Goal: Information Seeking & Learning: Learn about a topic

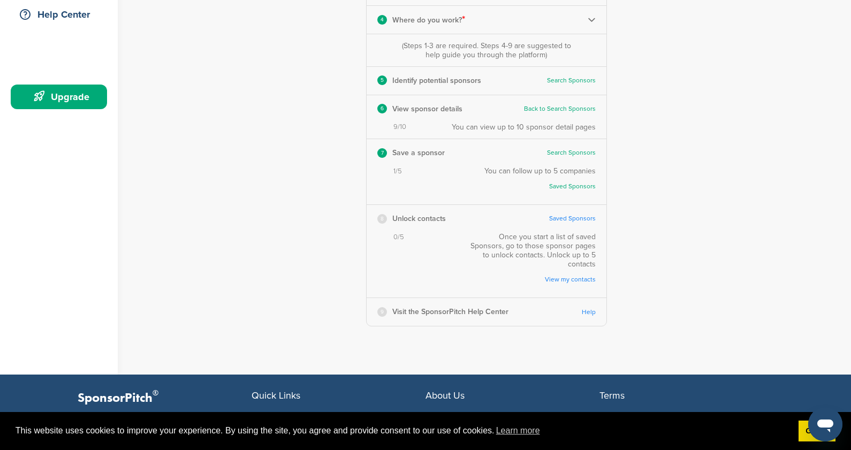
scroll to position [268, 0]
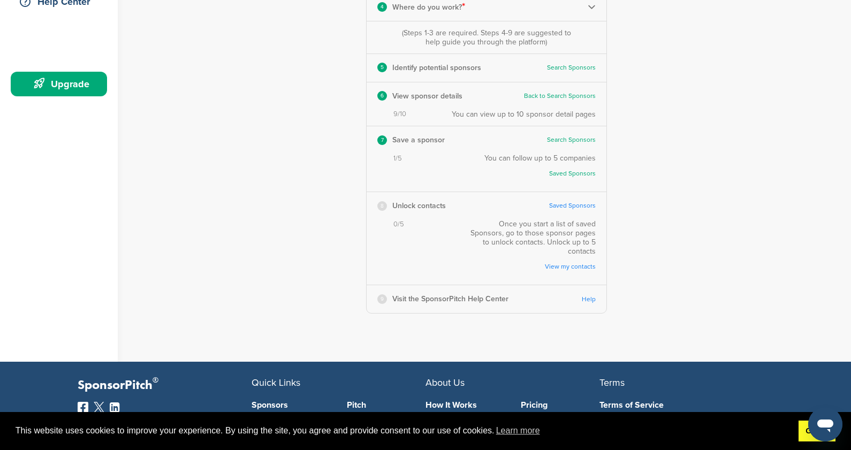
click at [800, 436] on link "Got it!" at bounding box center [816, 431] width 37 height 21
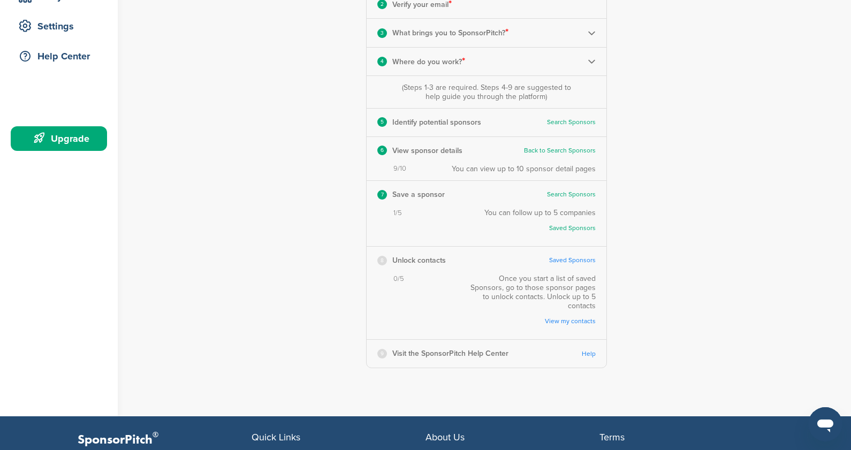
scroll to position [214, 0]
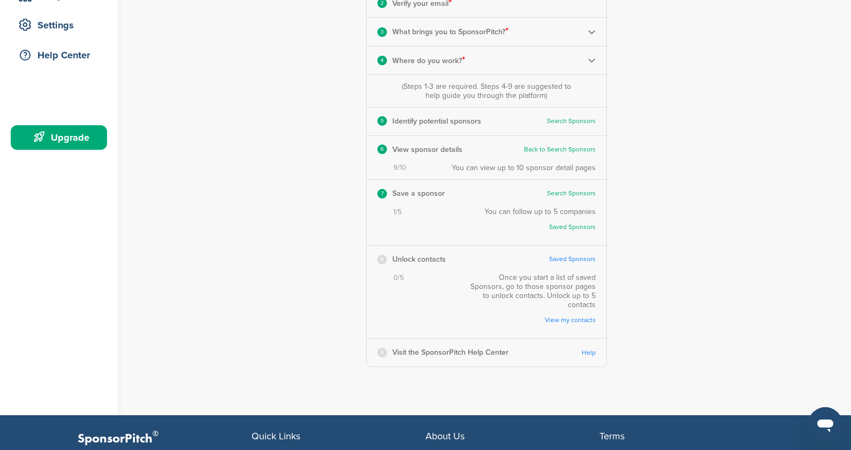
click at [589, 226] on link "Saved Sponsors" at bounding box center [545, 227] width 101 height 8
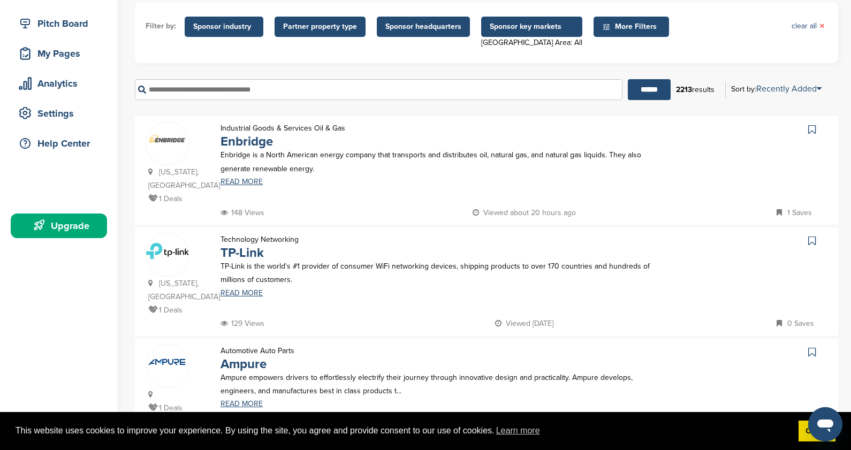
scroll to position [107, 0]
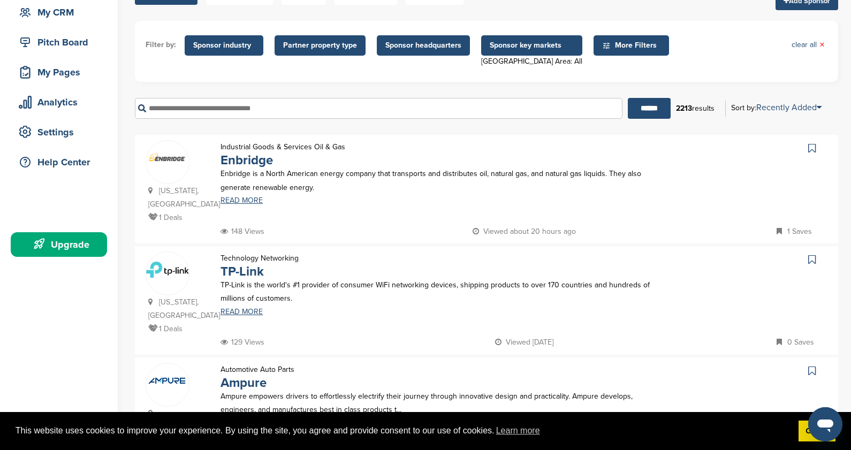
click at [249, 105] on input "text" at bounding box center [378, 108] width 487 height 21
click at [628, 98] on input "******" at bounding box center [649, 108] width 43 height 21
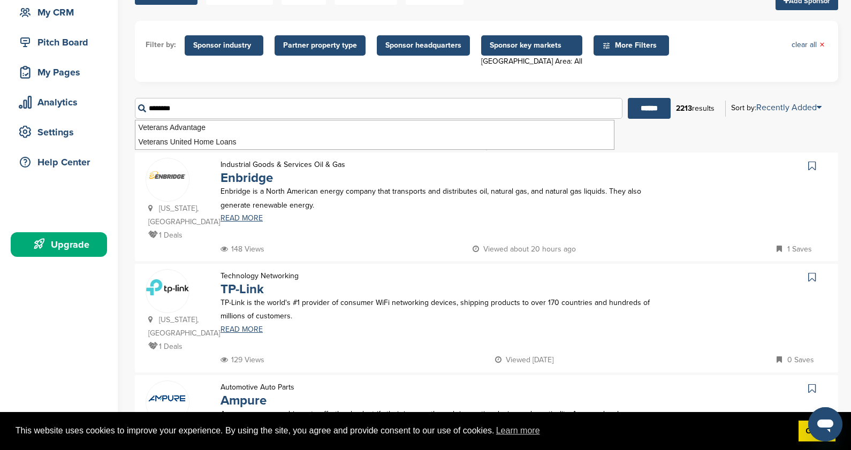
scroll to position [0, 0]
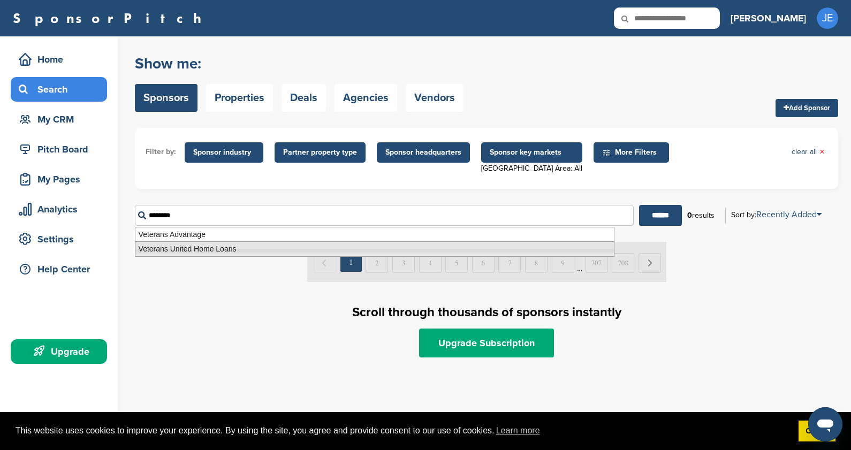
click at [187, 247] on li "Veterans United Home Loans" at bounding box center [374, 249] width 479 height 16
click at [680, 219] on input "******" at bounding box center [660, 215] width 43 height 21
click at [666, 220] on input "******" at bounding box center [660, 215] width 43 height 21
click at [244, 217] on input "**********" at bounding box center [384, 215] width 499 height 21
drag, startPoint x: 244, startPoint y: 217, endPoint x: 174, endPoint y: 218, distance: 69.6
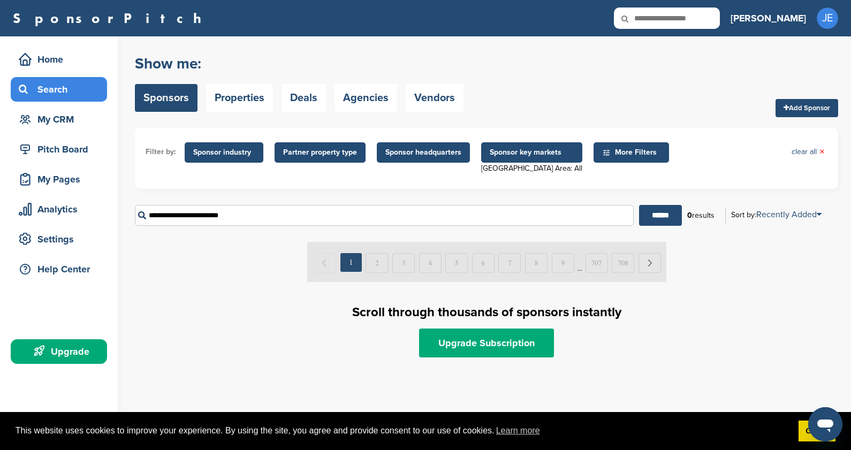
click at [174, 218] on input "**********" at bounding box center [384, 215] width 499 height 21
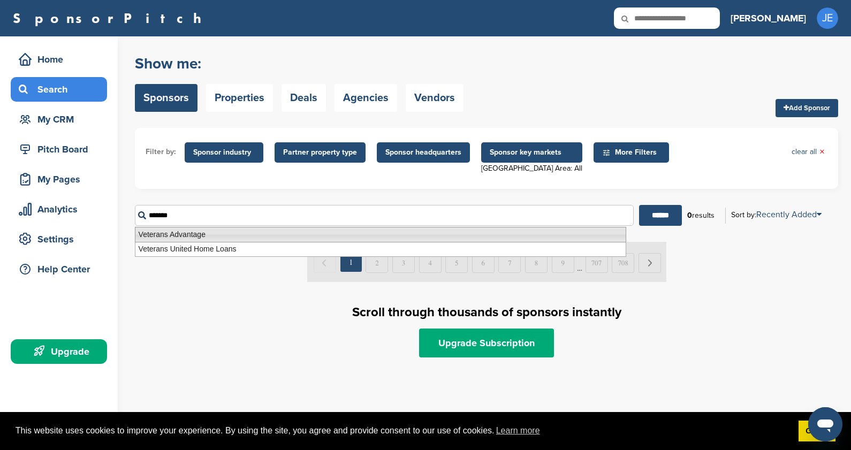
click at [212, 231] on li "Veterans Advantage" at bounding box center [380, 235] width 491 height 16
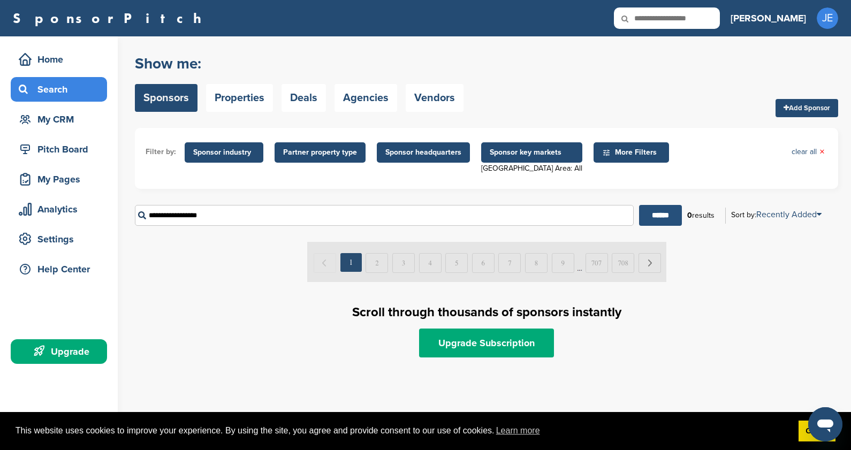
click at [657, 221] on input "******" at bounding box center [660, 215] width 43 height 21
drag, startPoint x: 226, startPoint y: 217, endPoint x: 179, endPoint y: 213, distance: 46.7
click at [179, 213] on input "**********" at bounding box center [384, 215] width 499 height 21
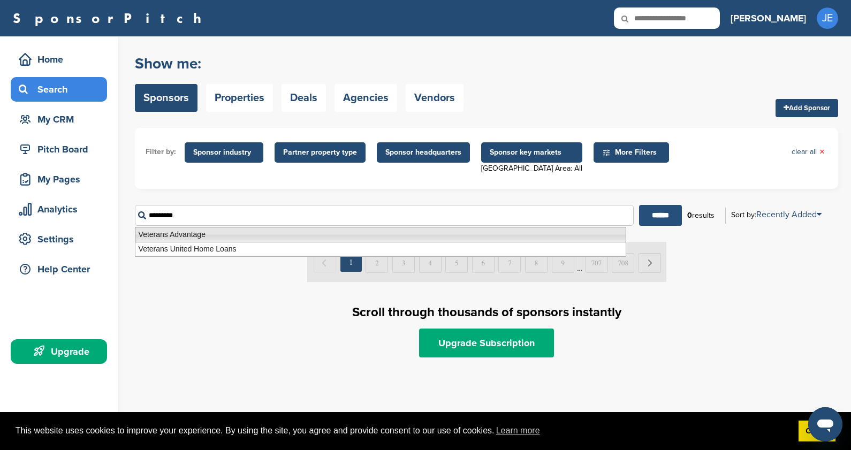
click at [646, 214] on input "******" at bounding box center [660, 215] width 43 height 21
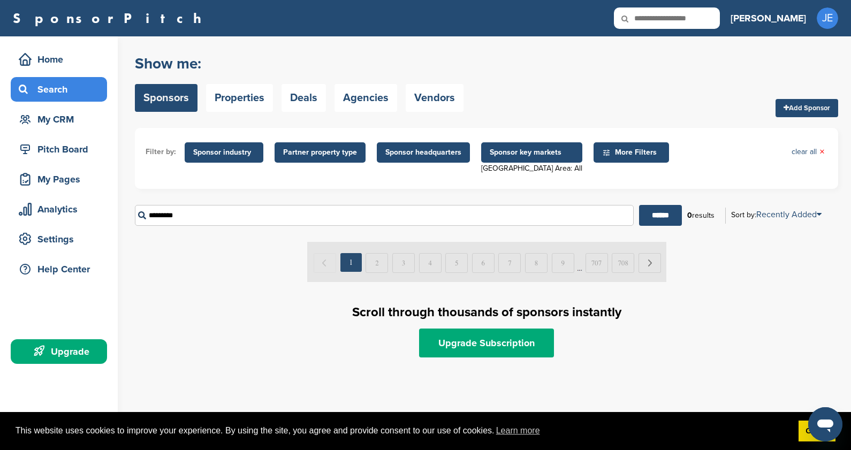
click at [209, 210] on input "********" at bounding box center [384, 215] width 499 height 21
type input "*"
type input "********"
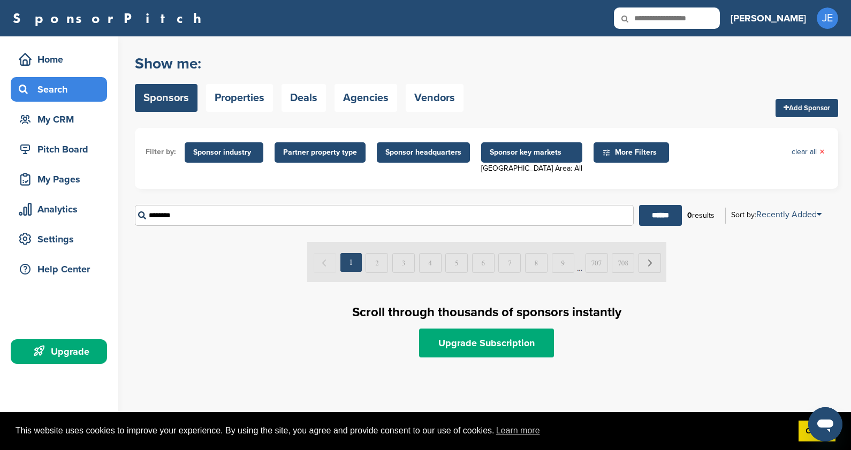
click at [639, 205] on input "******" at bounding box center [660, 215] width 43 height 21
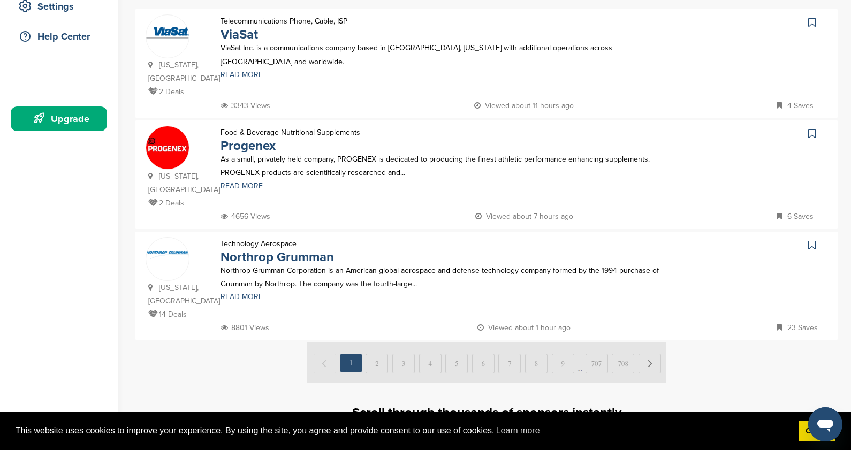
scroll to position [214, 0]
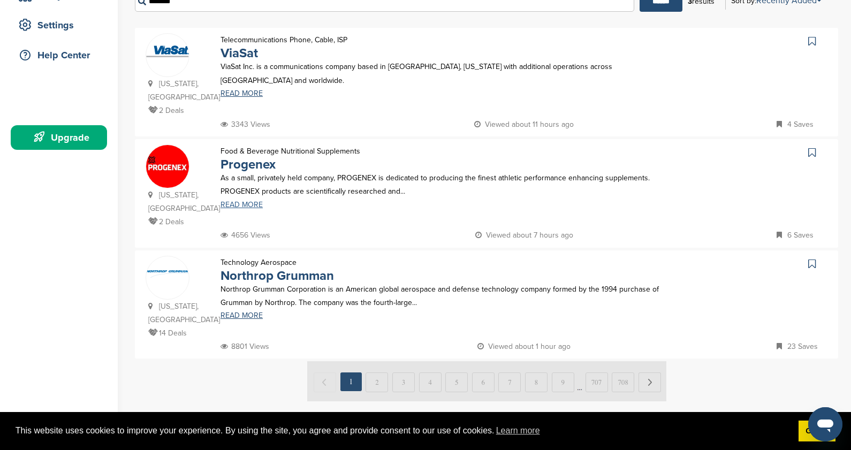
click at [242, 208] on link "READ MORE" at bounding box center [441, 204] width 442 height 7
click at [257, 205] on link "READ MORE" at bounding box center [441, 204] width 442 height 7
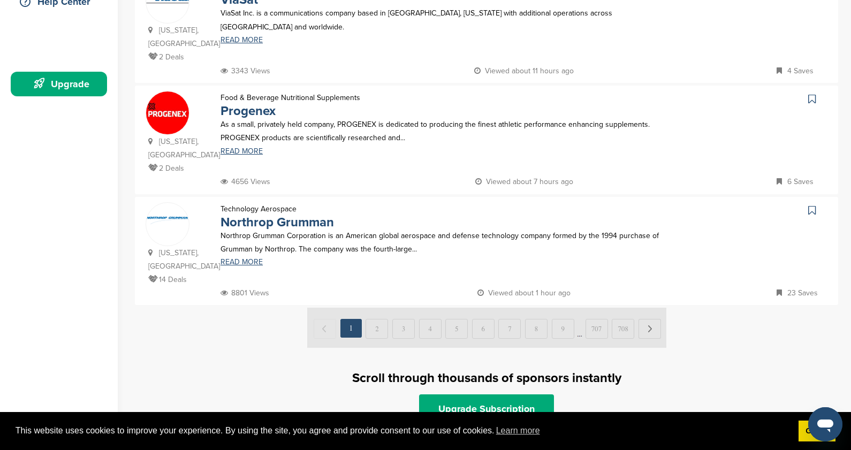
scroll to position [107, 0]
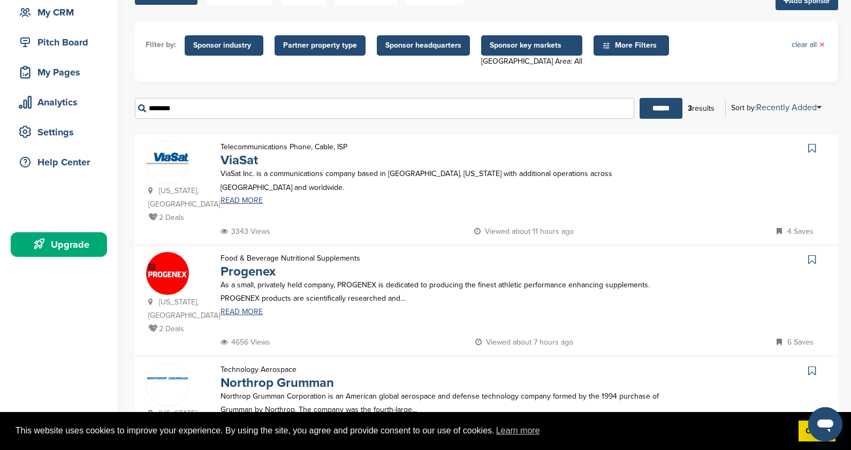
click at [633, 37] on span "More Filters" at bounding box center [630, 45] width 75 height 20
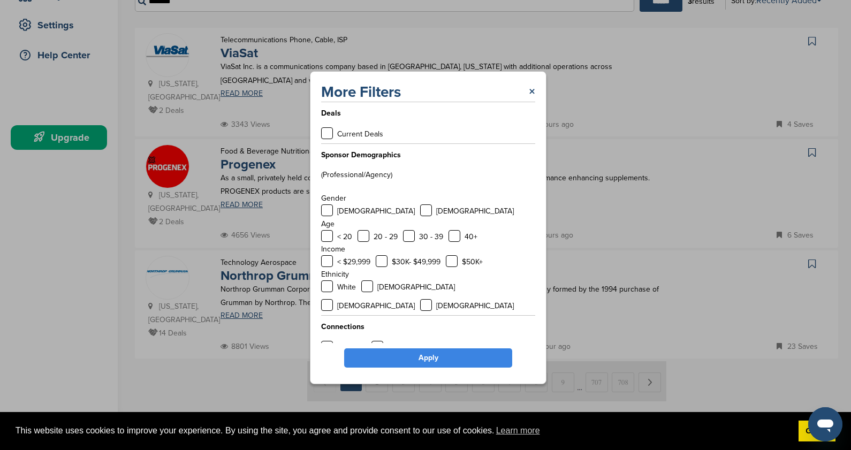
scroll to position [268, 0]
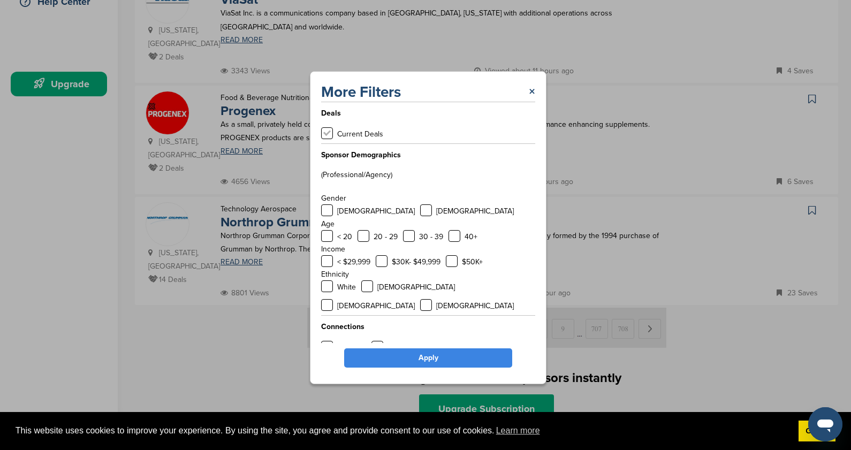
click at [329, 139] on label at bounding box center [327, 133] width 12 height 12
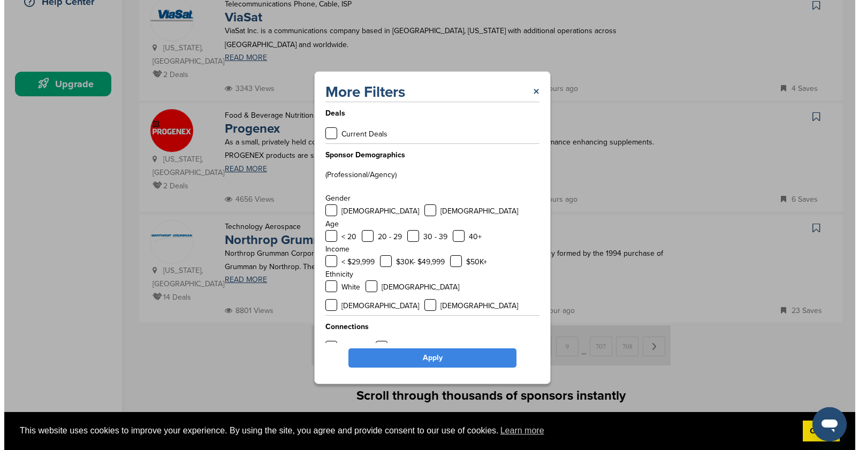
scroll to position [0, 0]
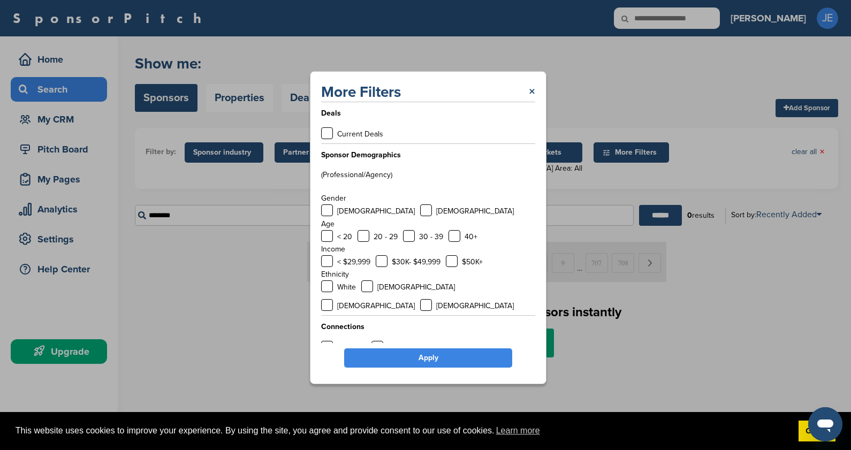
click at [441, 348] on link "Apply" at bounding box center [428, 357] width 168 height 19
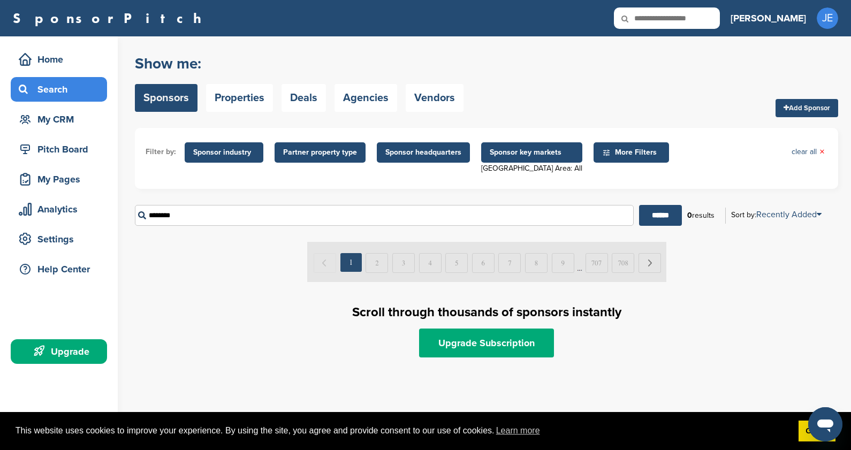
click at [238, 156] on span "Sponsor industry" at bounding box center [224, 153] width 62 height 12
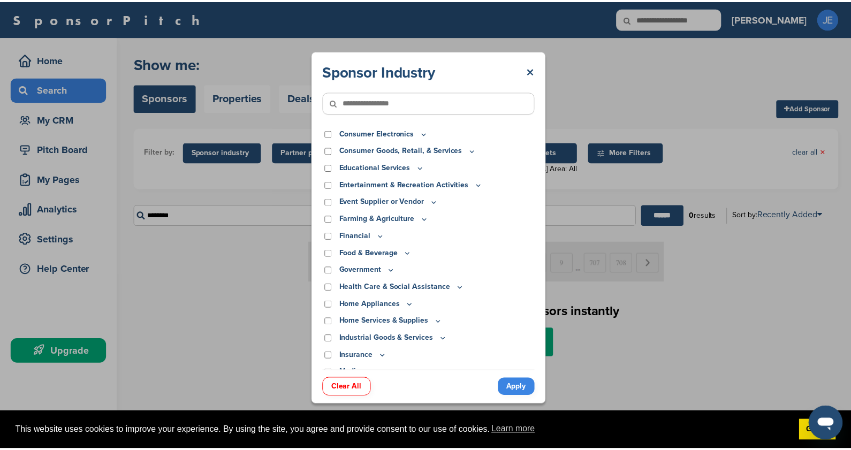
scroll to position [107, 0]
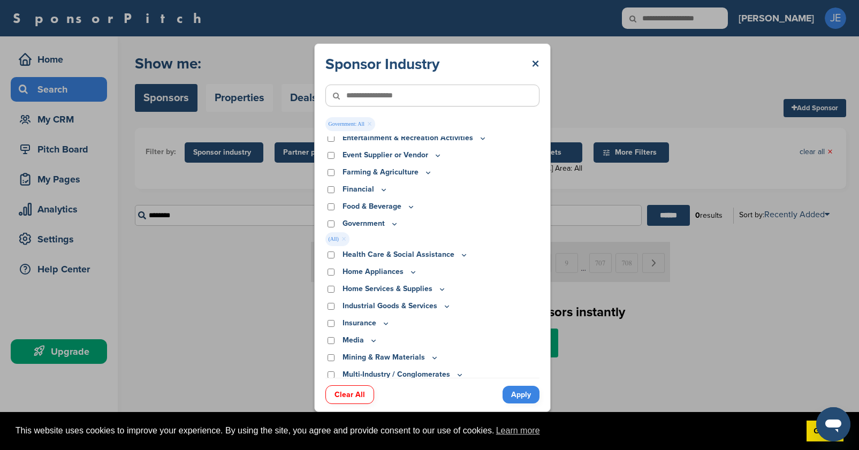
click at [523, 395] on link "Apply" at bounding box center [520, 395] width 37 height 18
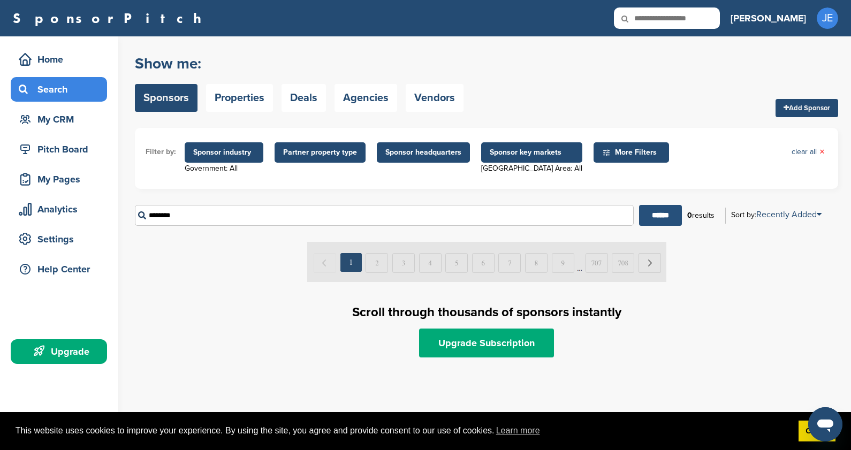
click at [663, 210] on input "******" at bounding box center [660, 215] width 43 height 21
click at [197, 212] on input "********" at bounding box center [384, 215] width 499 height 21
click at [804, 147] on link "clear all ×" at bounding box center [807, 152] width 33 height 12
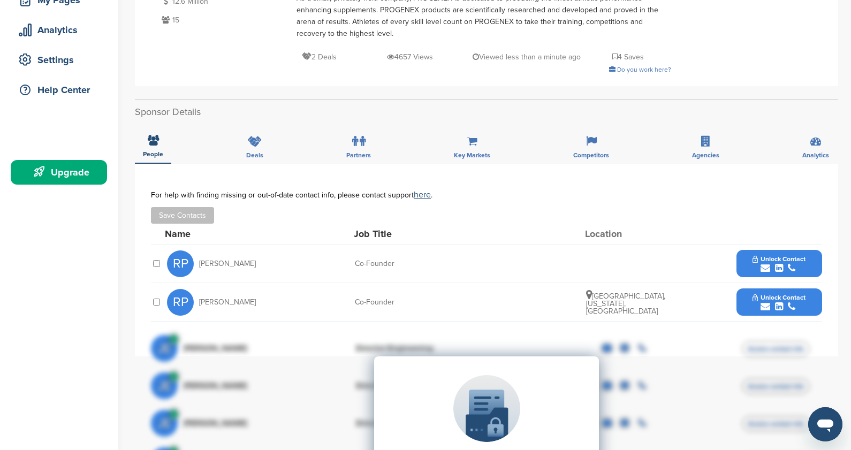
scroll to position [161, 0]
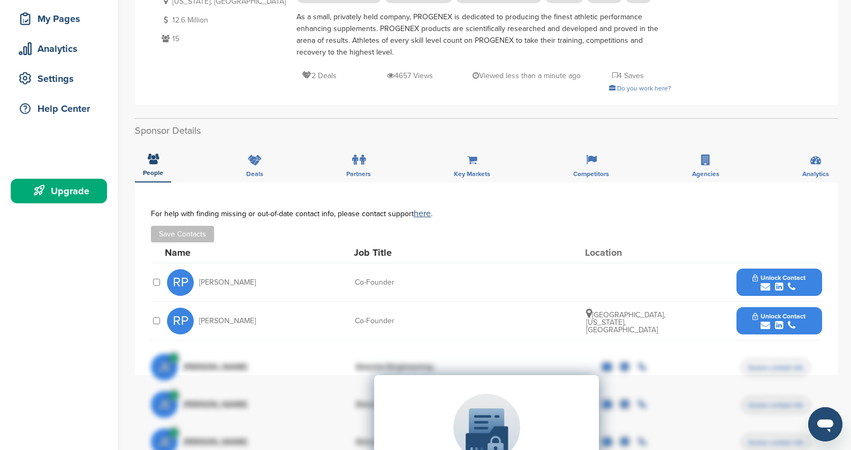
click at [186, 237] on button "Save Contacts" at bounding box center [182, 234] width 63 height 17
click at [761, 288] on icon "submit" at bounding box center [765, 287] width 10 height 10
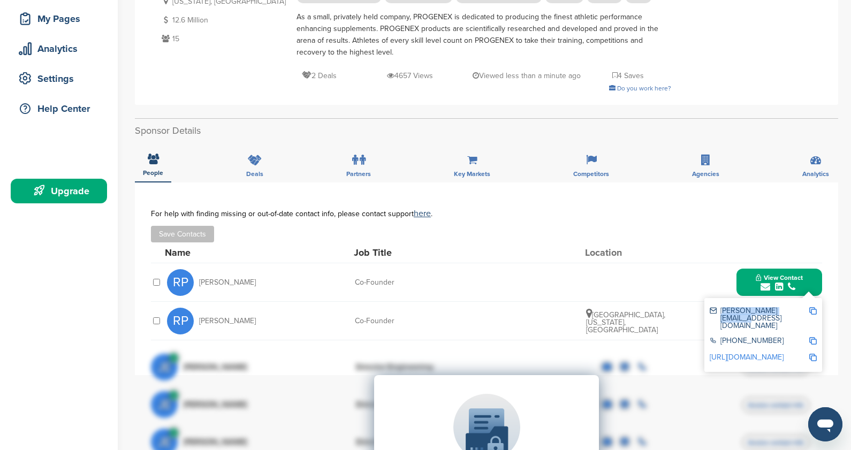
drag, startPoint x: 798, startPoint y: 312, endPoint x: 721, endPoint y: 315, distance: 77.6
click at [721, 315] on div "ryan@progenexusa.com" at bounding box center [758, 318] width 99 height 22
drag, startPoint x: 721, startPoint y: 315, endPoint x: 760, endPoint y: 342, distance: 47.6
click at [760, 353] on link "https://www.linkedin.com/in/ryanspage" at bounding box center [746, 357] width 74 height 9
click at [812, 310] on img at bounding box center [812, 310] width 7 height 7
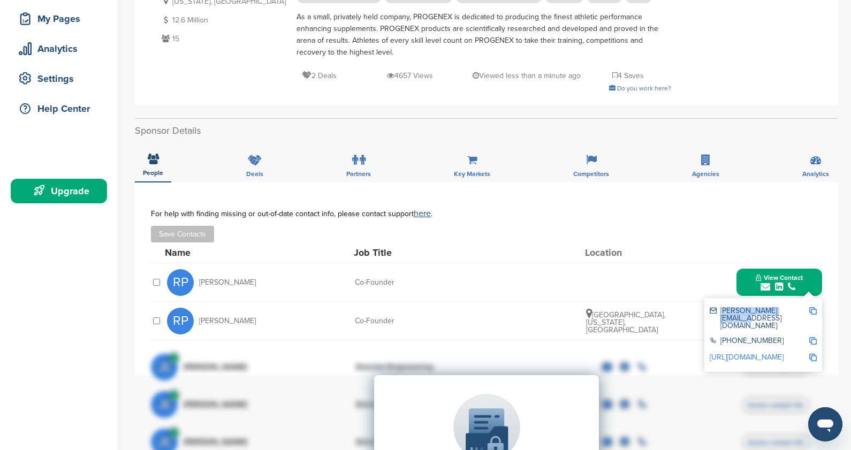
copy div "ryan@progenexusa.com"
click at [813, 309] on img at bounding box center [812, 310] width 7 height 7
copy div "ryan@progenexusa.com"
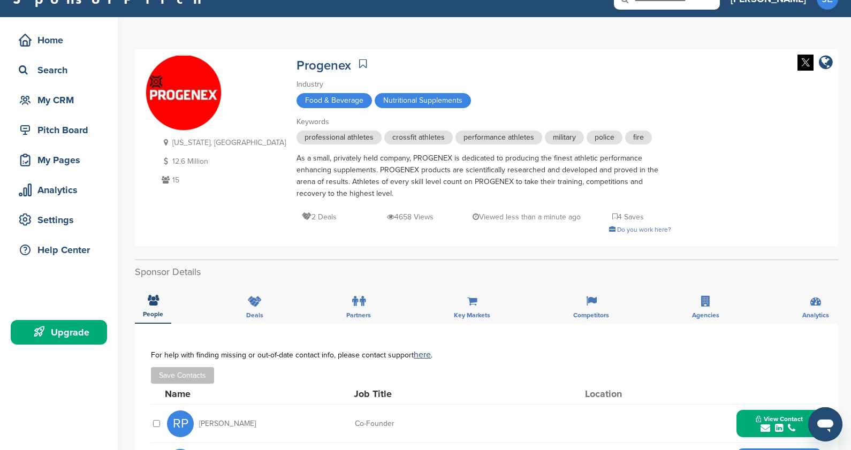
scroll to position [54, 0]
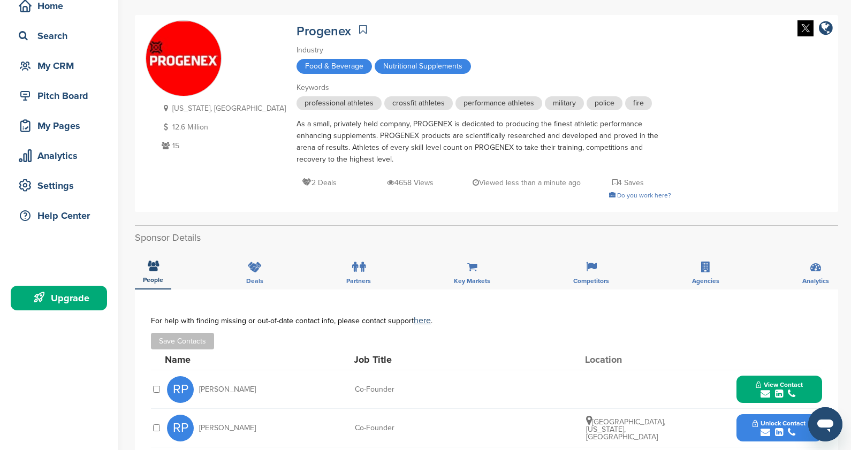
click at [764, 387] on span "View Contact" at bounding box center [779, 384] width 47 height 7
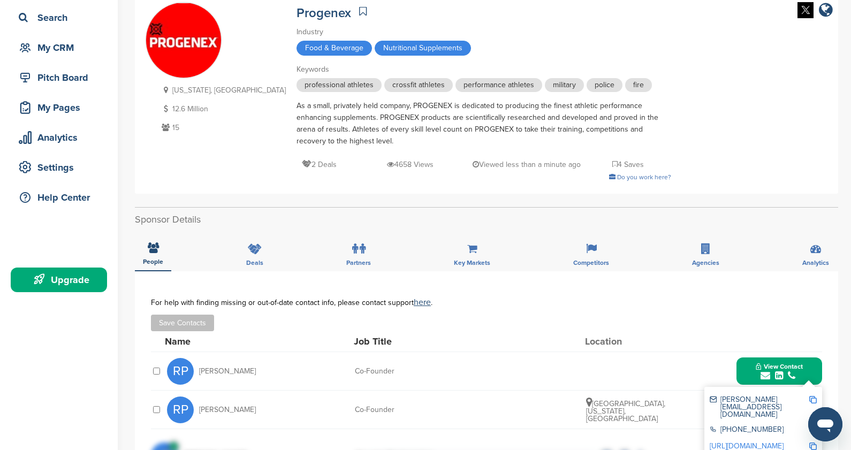
scroll to position [0, 0]
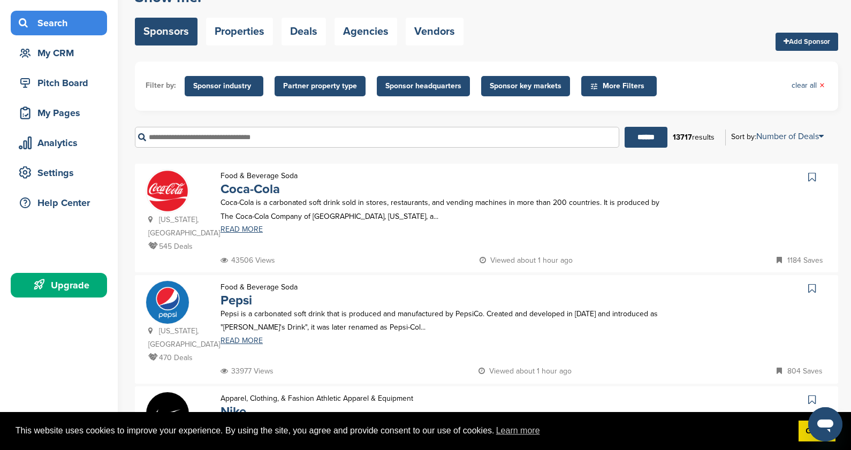
scroll to position [54, 0]
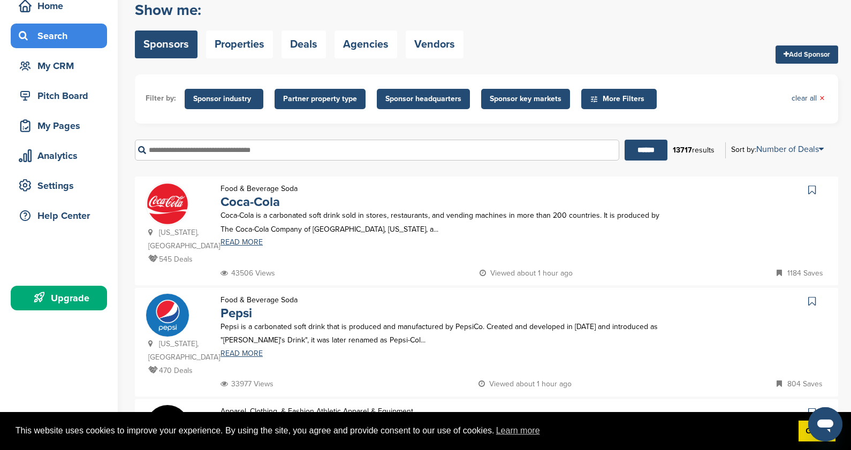
click at [399, 102] on span "Sponsor headquarters" at bounding box center [423, 99] width 76 height 12
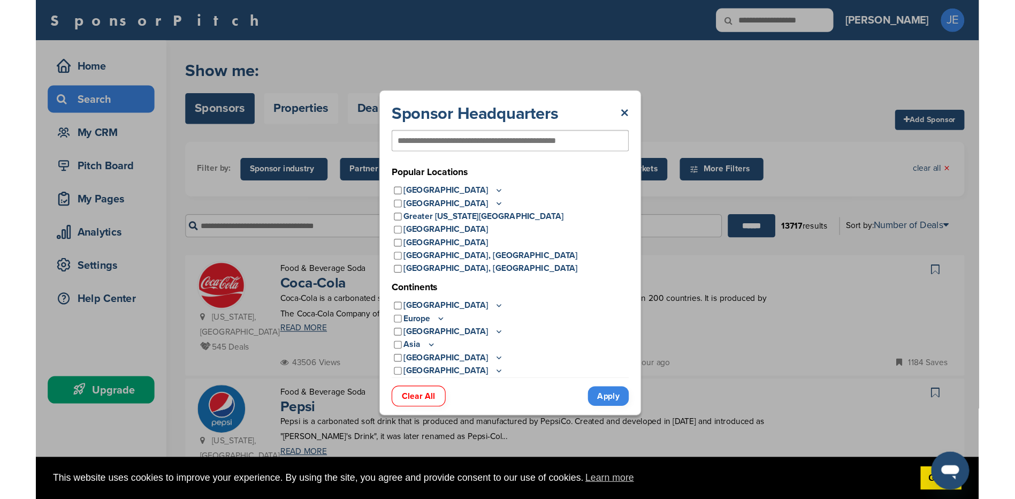
scroll to position [0, 0]
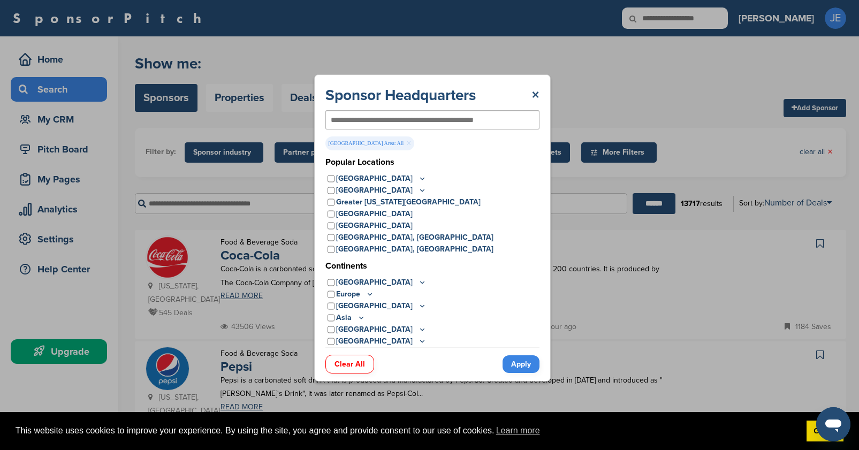
click at [379, 119] on input "text" at bounding box center [415, 120] width 169 height 10
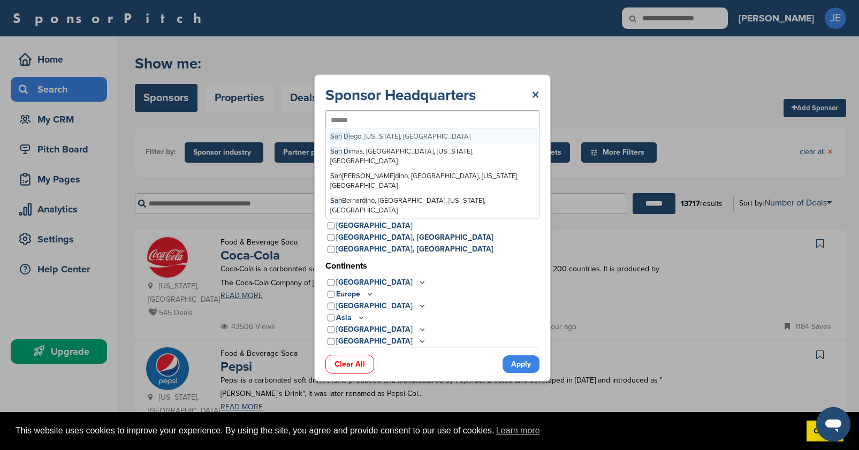
type input "*******"
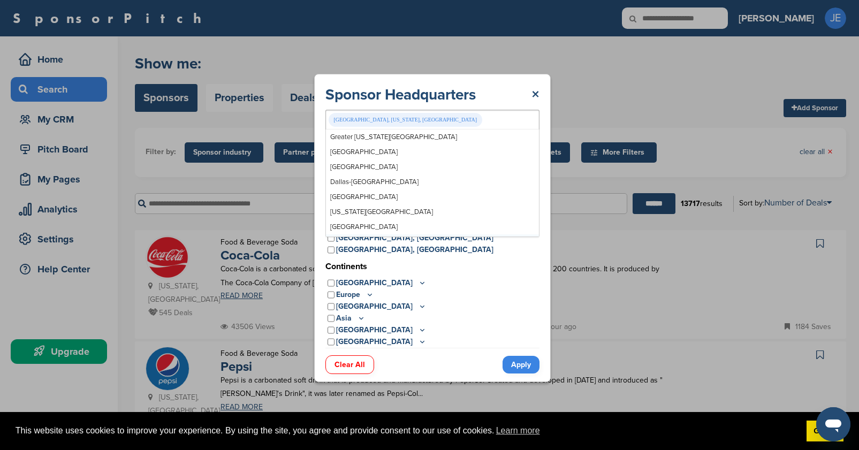
click at [525, 366] on link "Apply" at bounding box center [520, 365] width 37 height 18
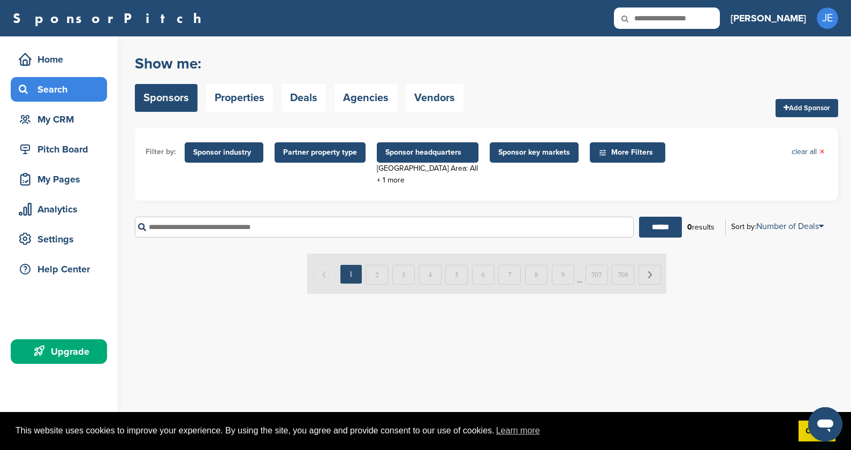
click at [406, 150] on span "Sponsor headquarters" at bounding box center [427, 153] width 85 height 12
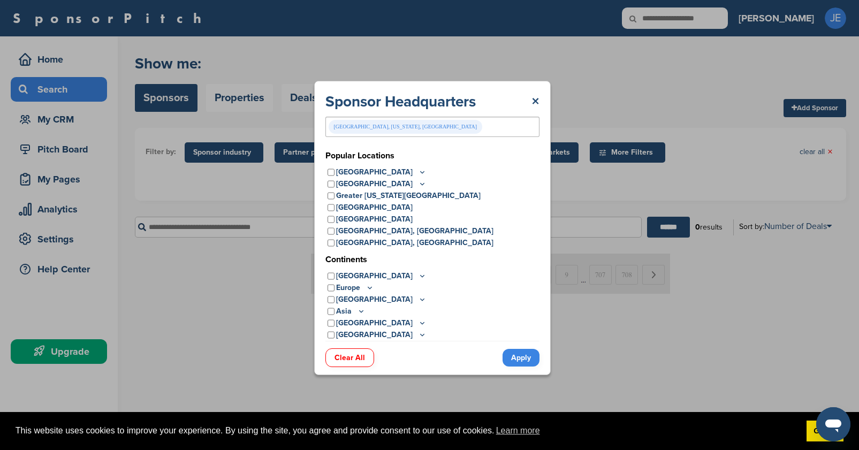
click at [521, 357] on link "Apply" at bounding box center [520, 358] width 37 height 18
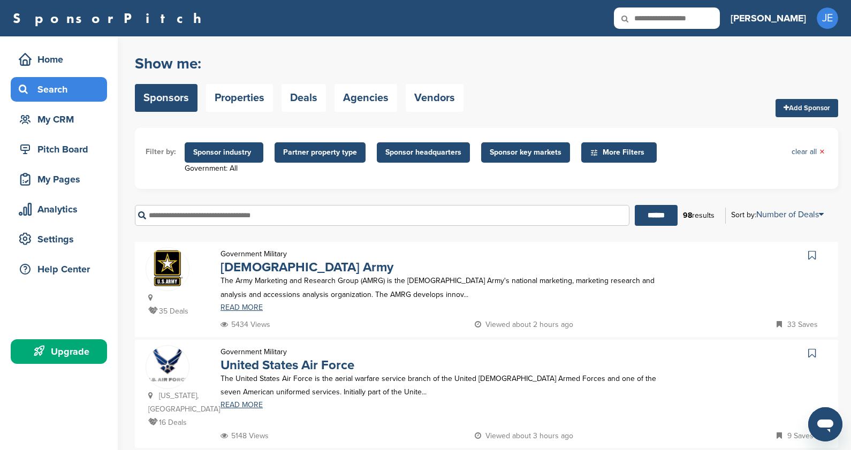
click at [215, 154] on span "Sponsor industry" at bounding box center [224, 153] width 62 height 12
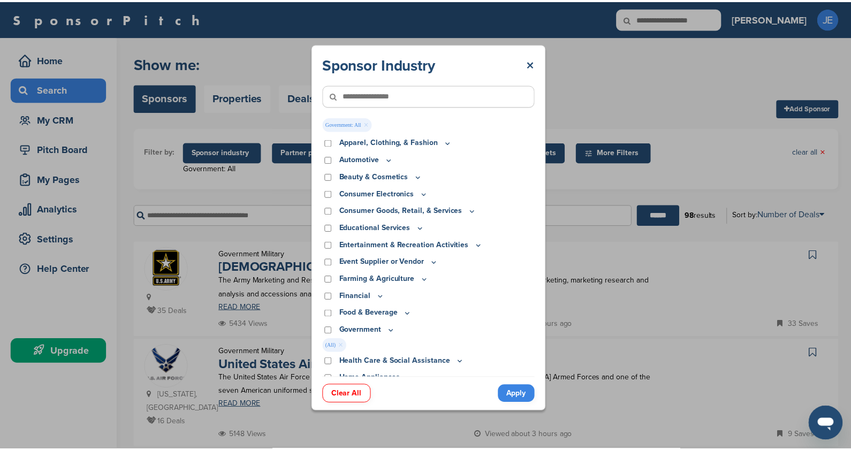
scroll to position [54, 0]
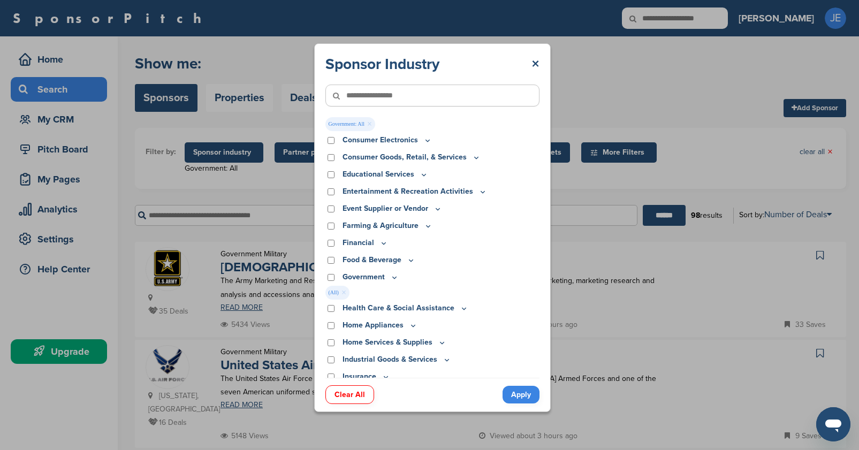
click at [528, 395] on link "Apply" at bounding box center [520, 395] width 37 height 18
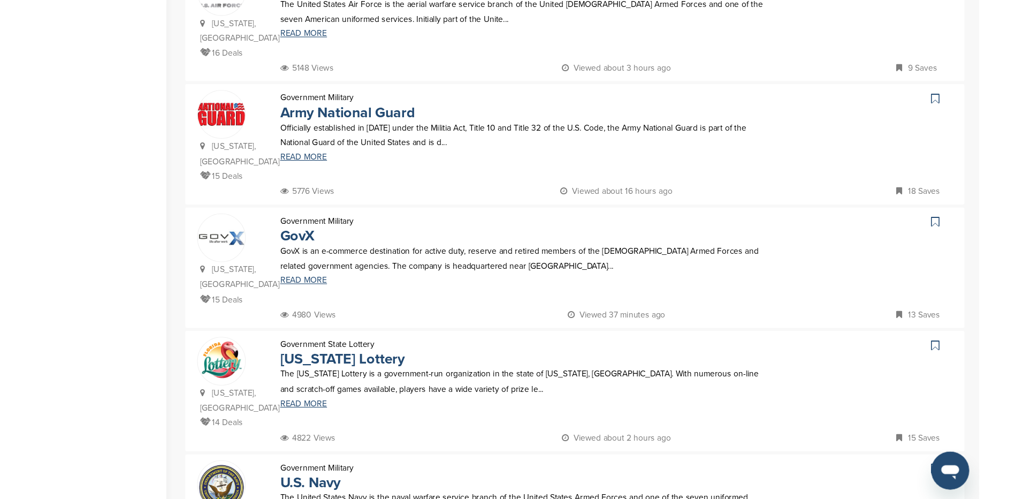
scroll to position [428, 0]
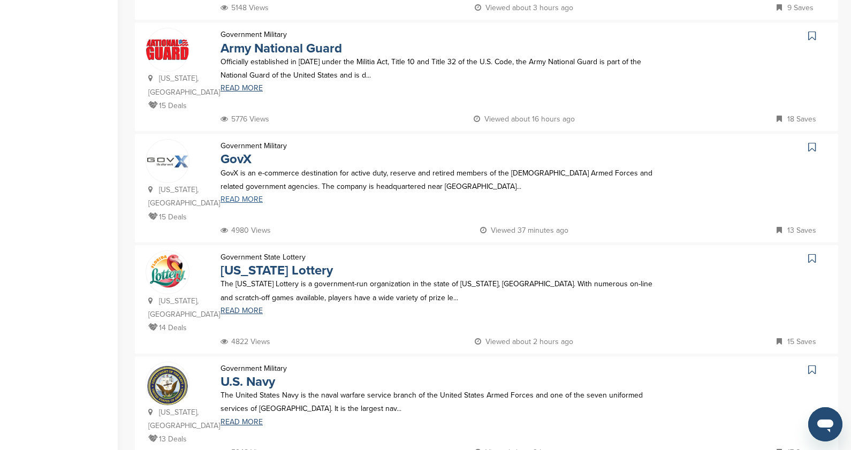
click at [250, 196] on link "READ MORE" at bounding box center [441, 199] width 442 height 7
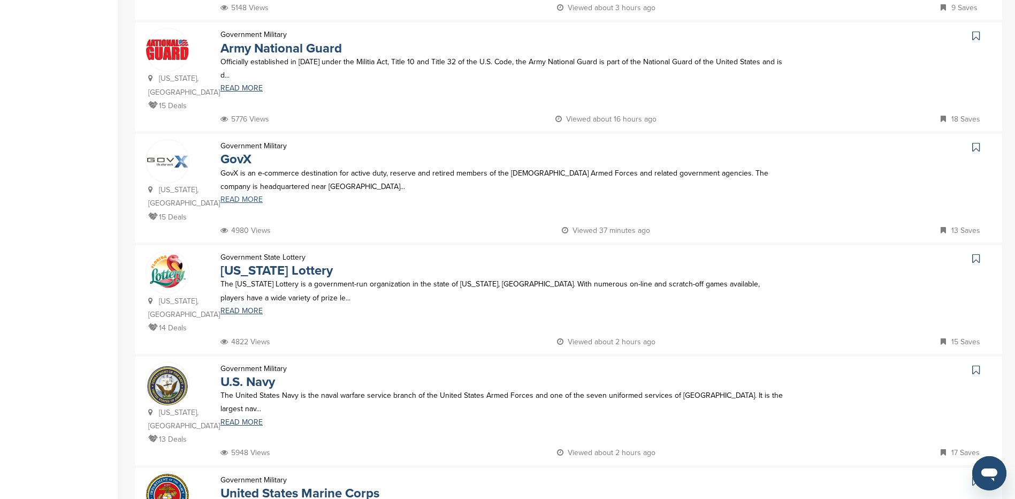
click at [260, 196] on link "READ MORE" at bounding box center [502, 199] width 565 height 7
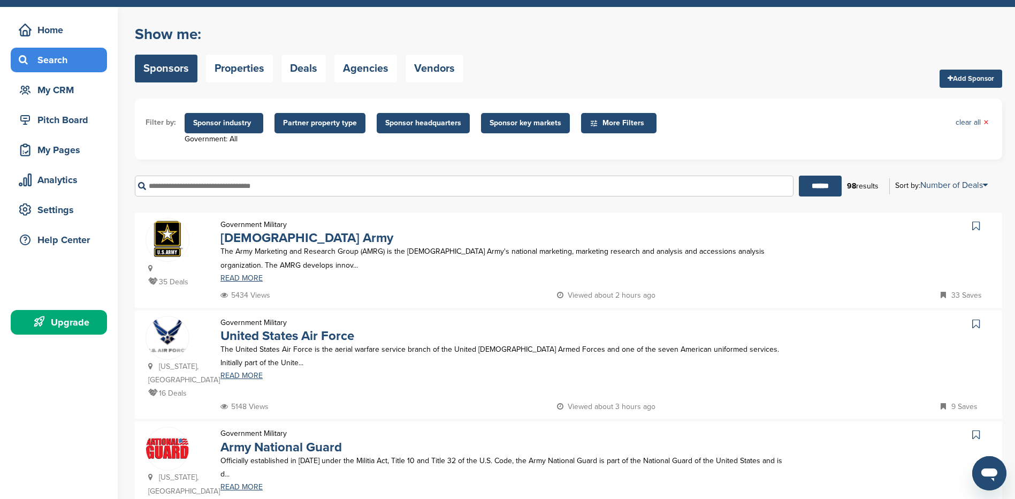
scroll to position [54, 0]
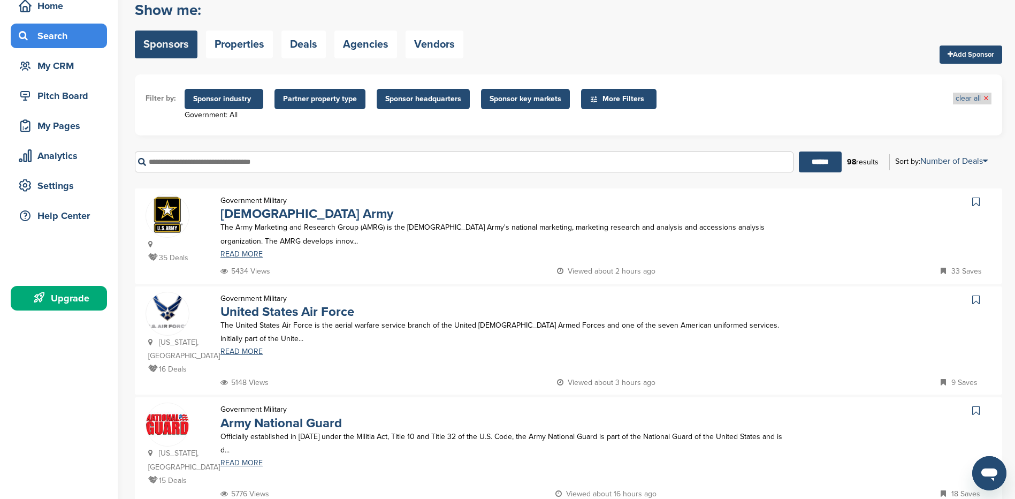
click at [850, 97] on link "clear all ×" at bounding box center [972, 99] width 33 height 12
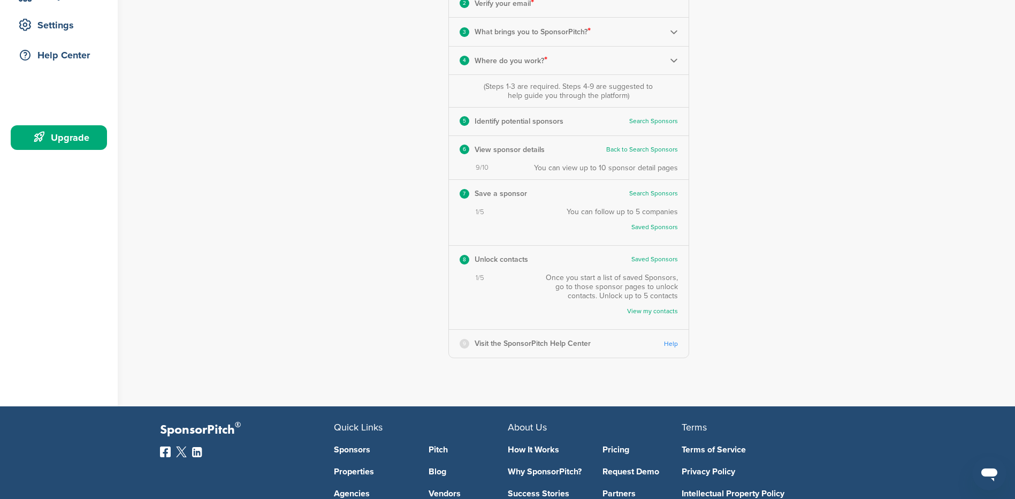
click at [660, 227] on link "Saved Sponsors" at bounding box center [627, 227] width 101 height 8
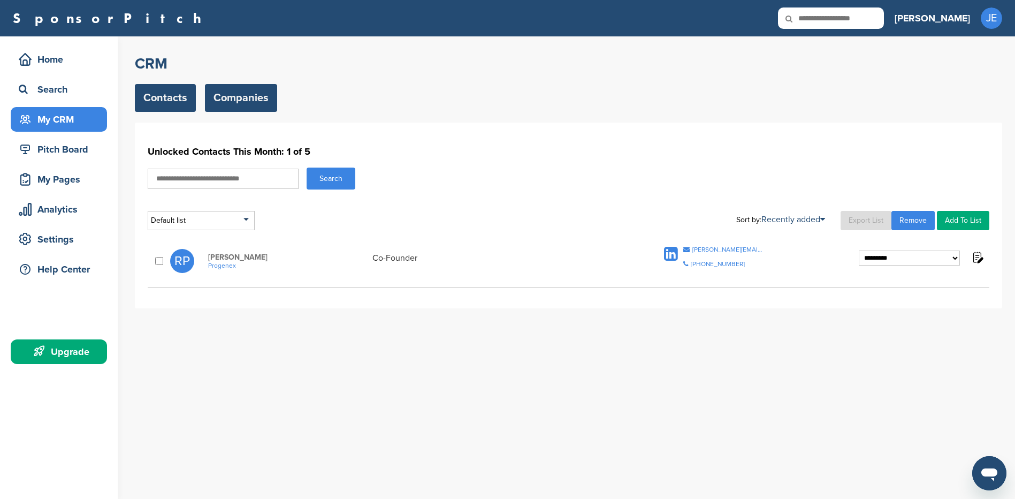
click at [229, 94] on link "Companies" at bounding box center [241, 98] width 72 height 28
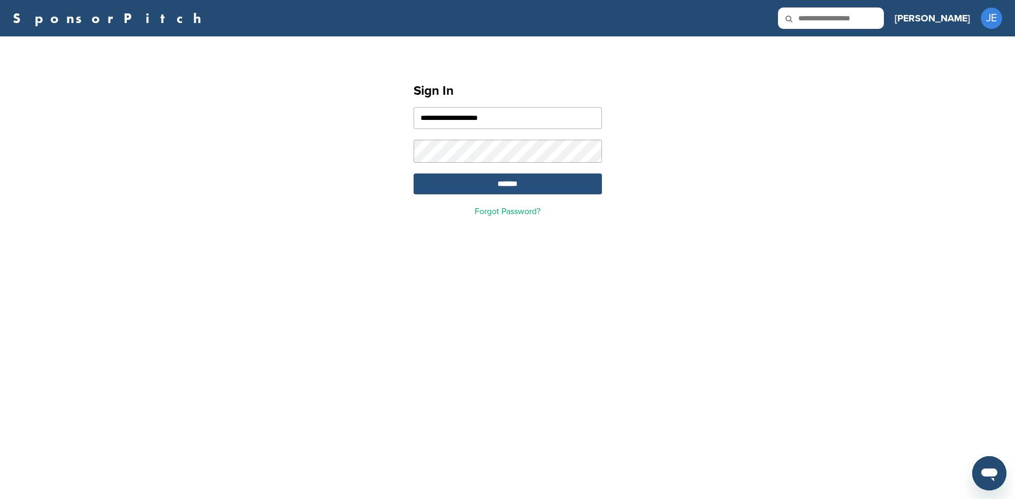
click at [490, 189] on input "*******" at bounding box center [508, 183] width 188 height 21
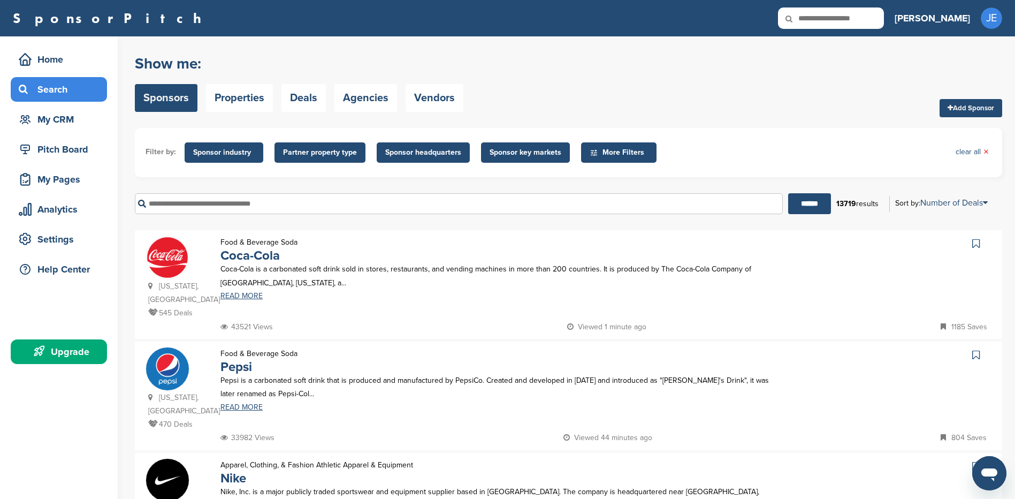
click at [330, 154] on span "Partner property type" at bounding box center [320, 153] width 74 height 12
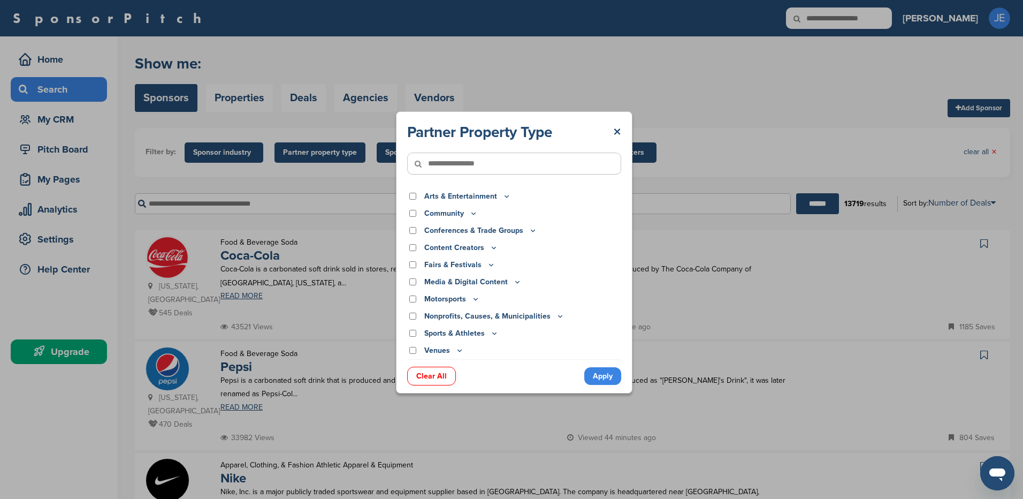
click at [471, 214] on icon at bounding box center [473, 213] width 9 height 9
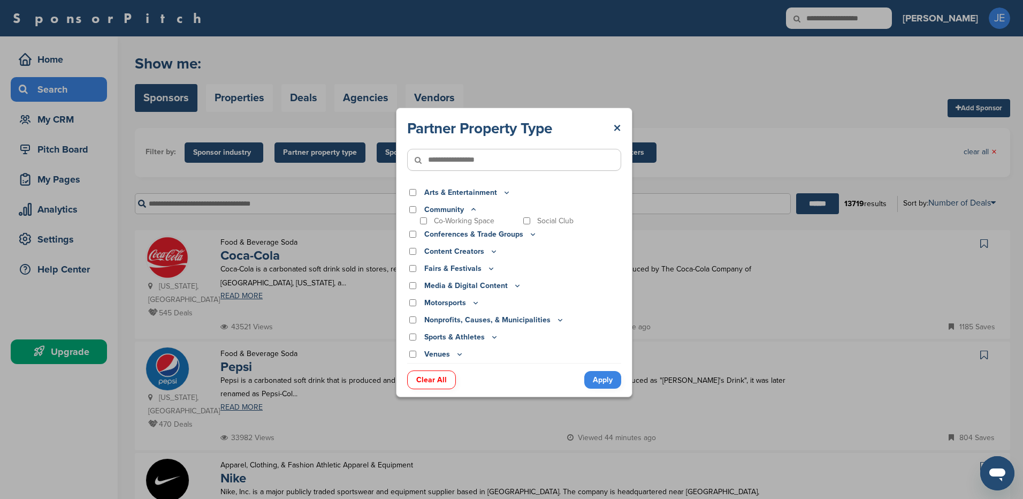
click at [470, 211] on icon at bounding box center [473, 209] width 9 height 9
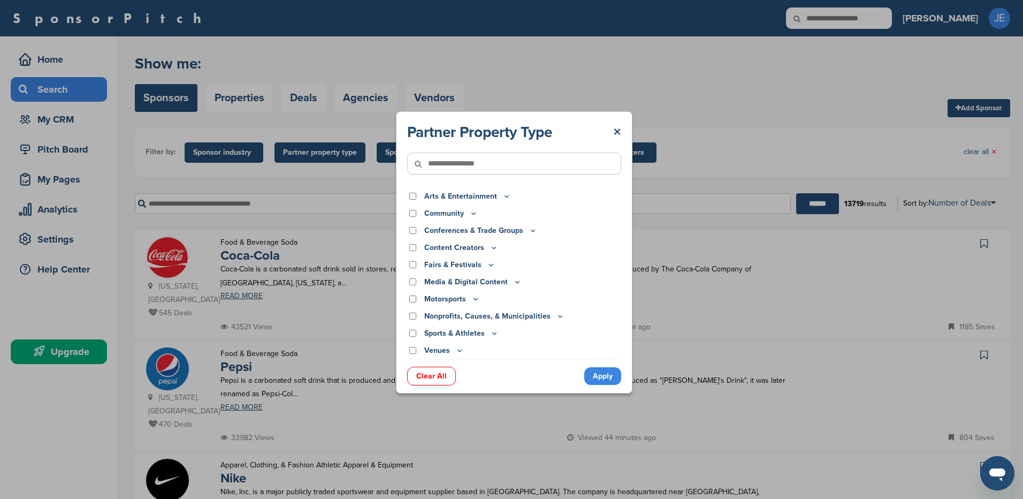
click at [465, 316] on p "Nonprofits, Causes, & Municipalities" at bounding box center [494, 316] width 140 height 12
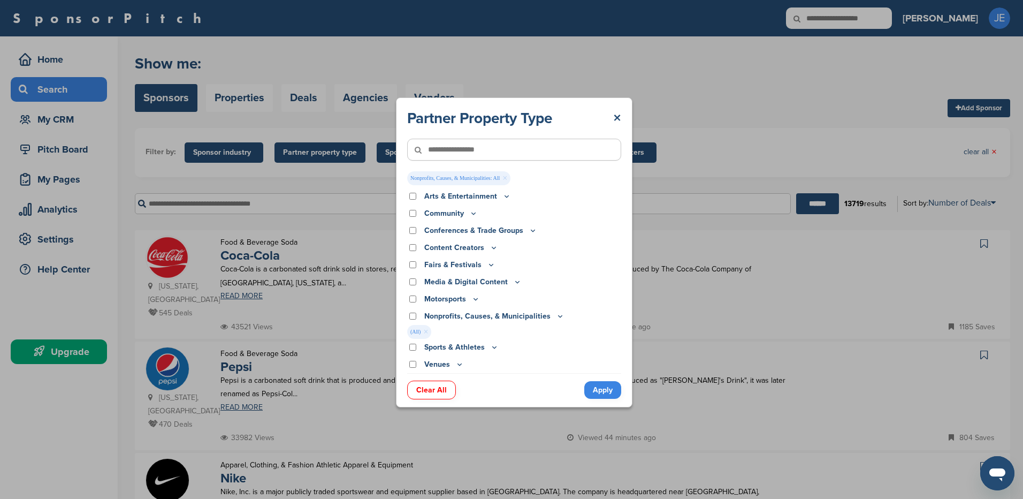
click at [594, 387] on link "Apply" at bounding box center [602, 390] width 37 height 18
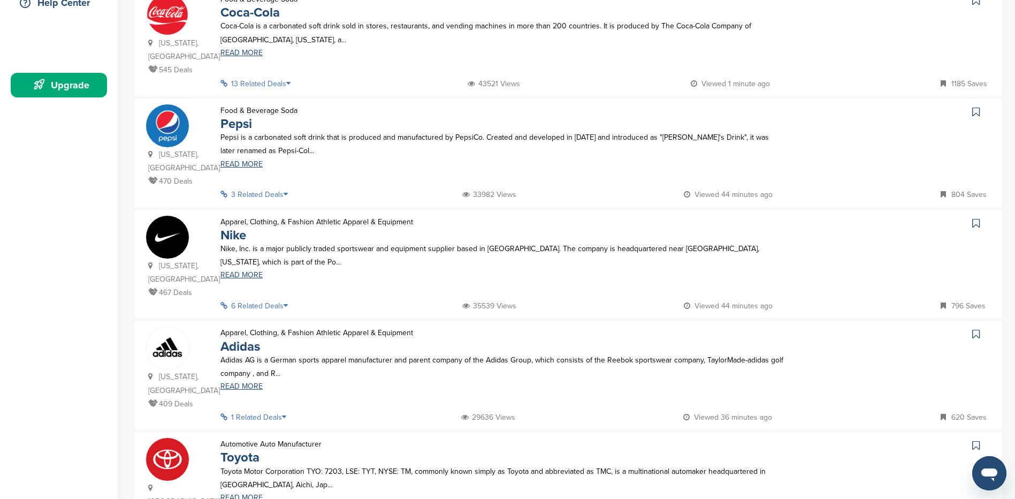
scroll to position [268, 0]
click at [238, 270] on link "READ MORE" at bounding box center [502, 273] width 565 height 7
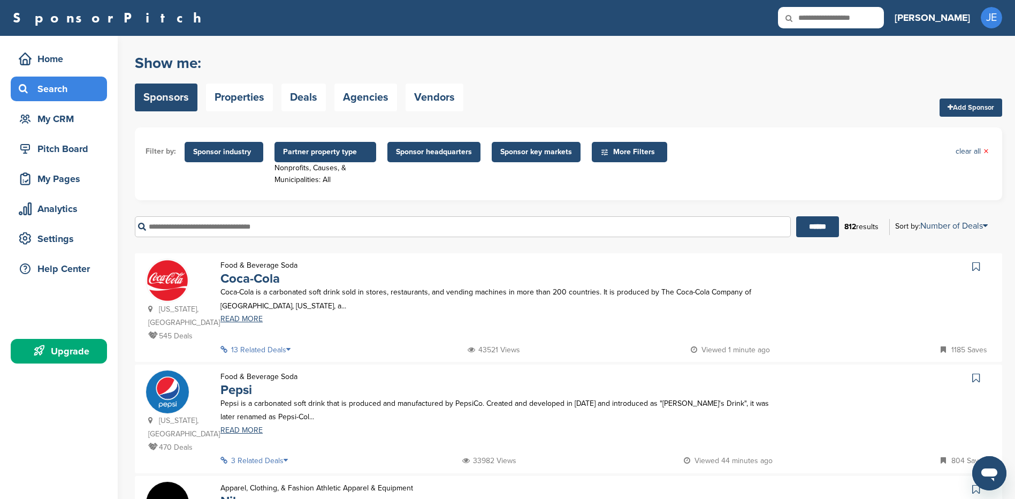
scroll to position [0, 0]
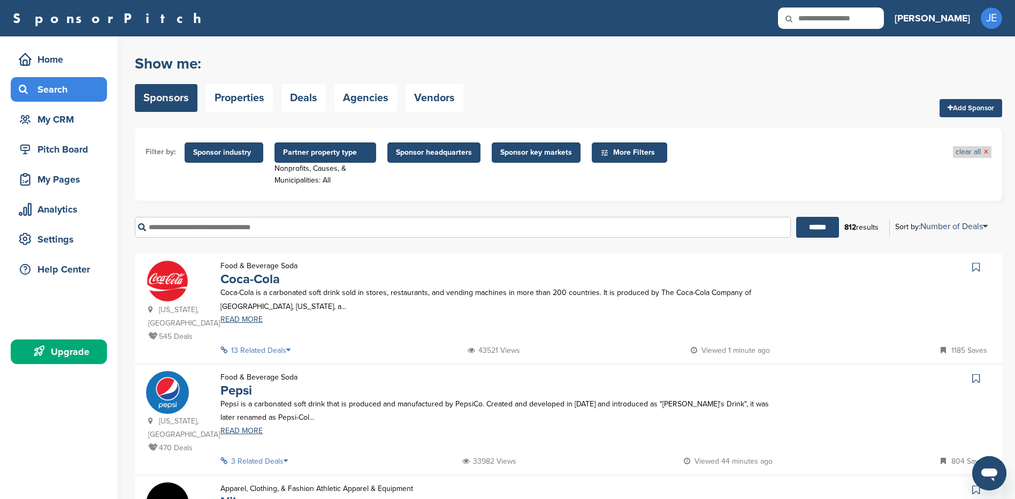
click at [965, 149] on link "clear all ×" at bounding box center [972, 152] width 33 height 12
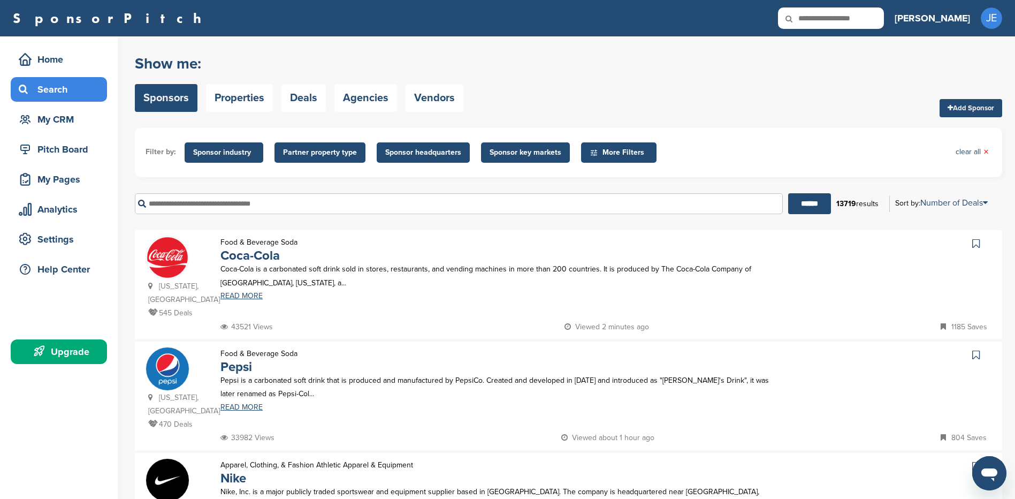
click at [220, 158] on span "Sponsor industry" at bounding box center [224, 153] width 62 height 12
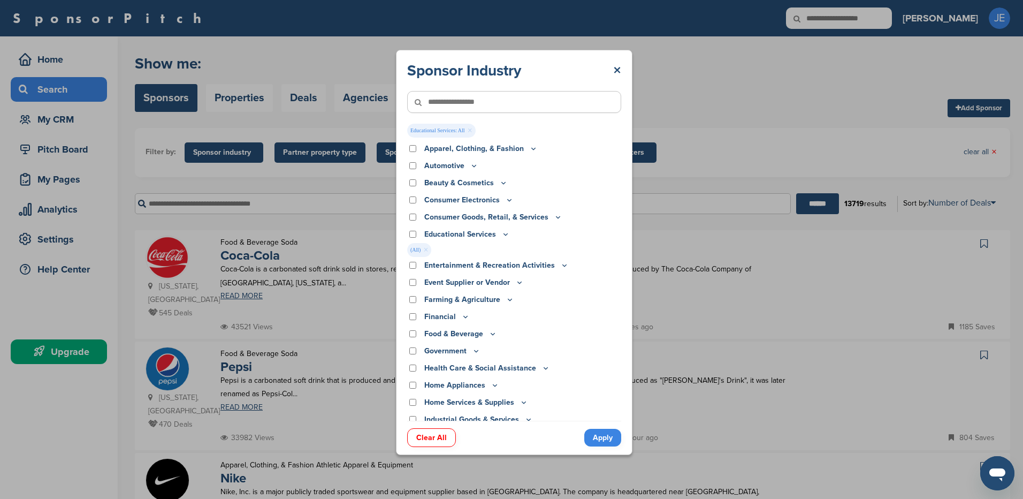
click at [609, 437] on link "Apply" at bounding box center [602, 438] width 37 height 18
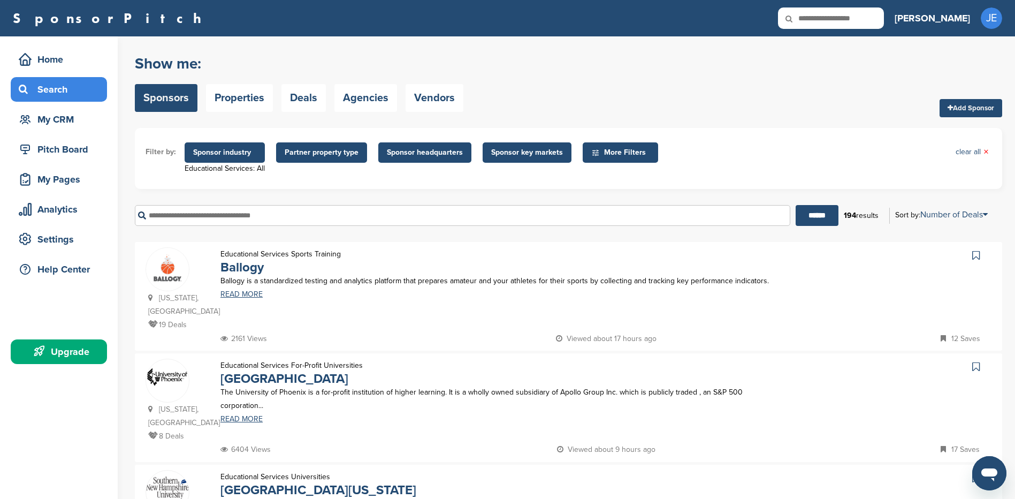
click at [436, 151] on span "Sponsor headquarters" at bounding box center [425, 153] width 76 height 12
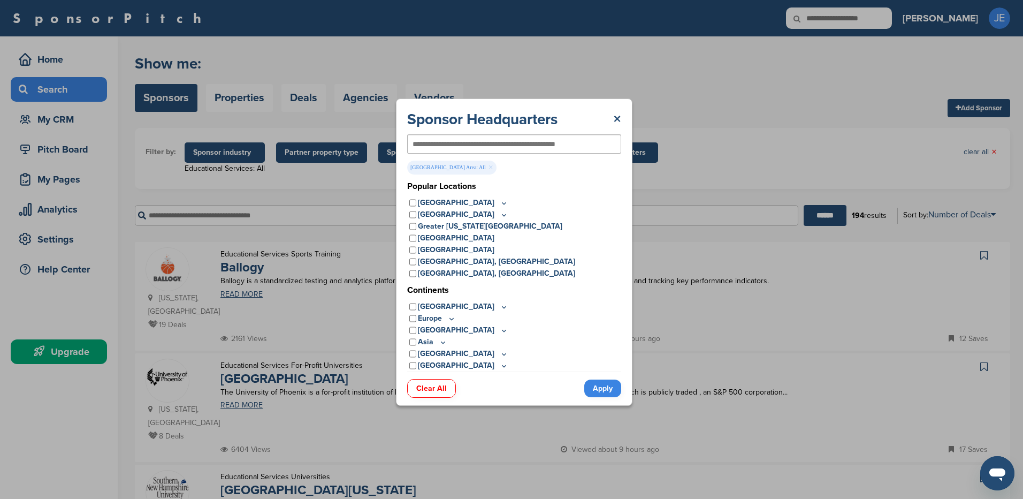
click at [598, 387] on link "Apply" at bounding box center [602, 388] width 37 height 18
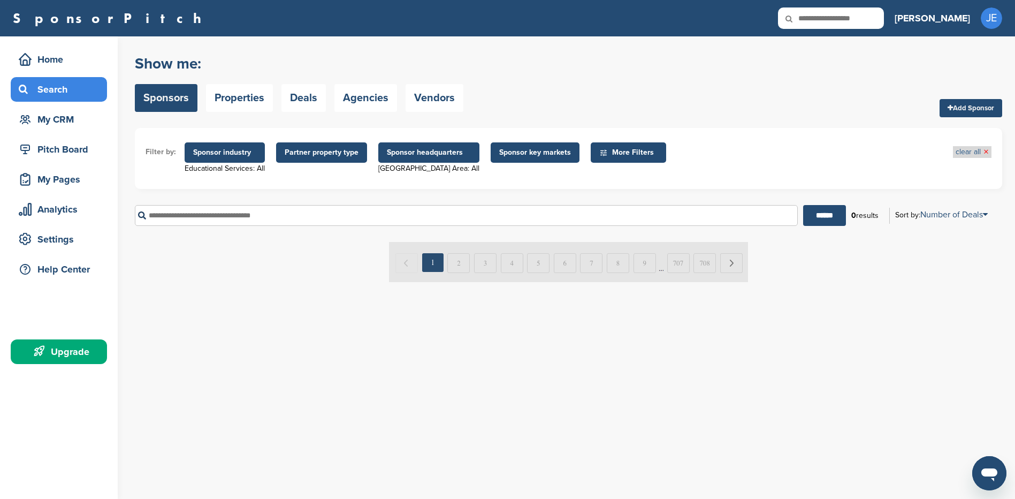
click at [974, 152] on link "clear all ×" at bounding box center [972, 152] width 33 height 12
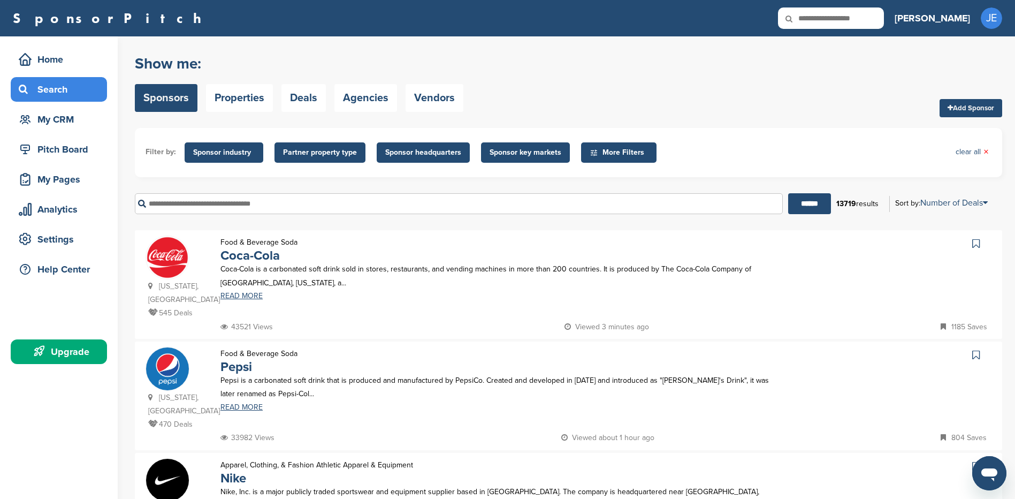
click at [303, 154] on span "Partner property type" at bounding box center [320, 153] width 74 height 12
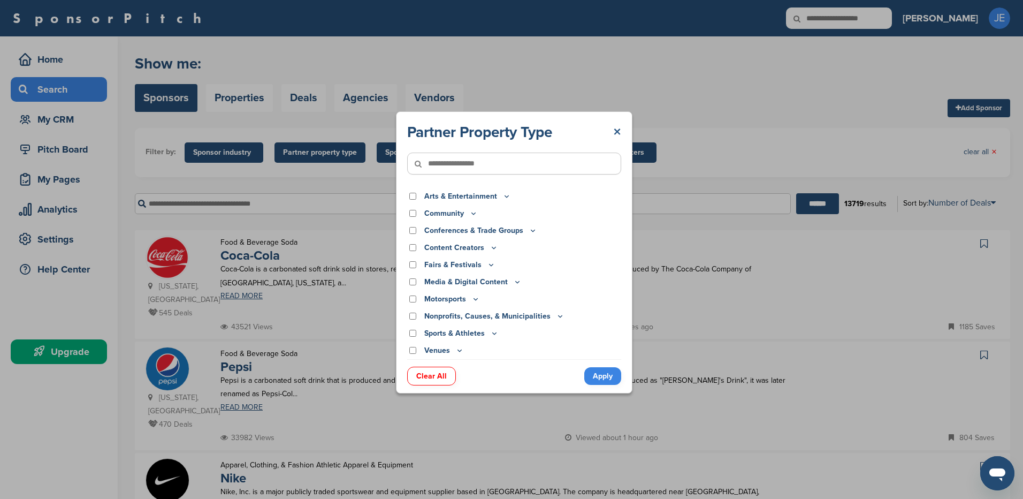
click at [615, 133] on link "×" at bounding box center [617, 132] width 8 height 19
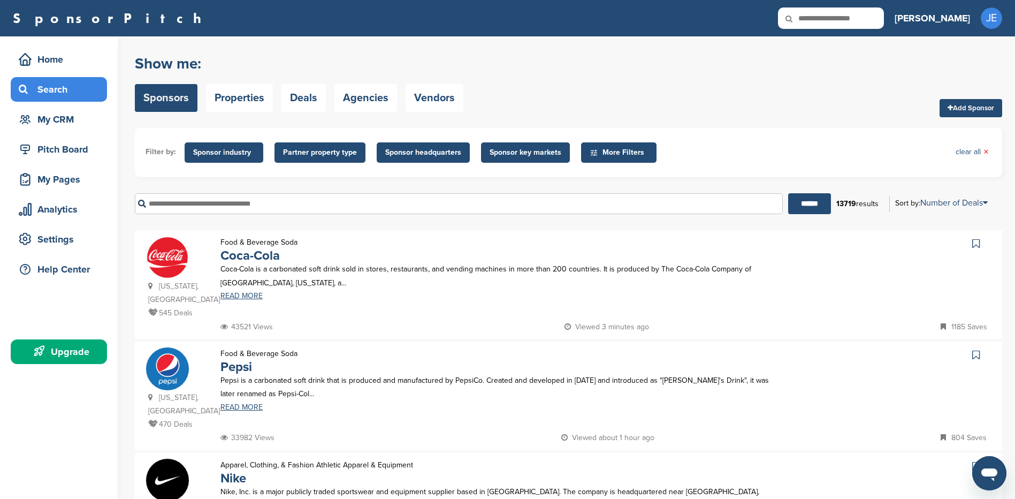
click at [223, 148] on span "Sponsor industry" at bounding box center [224, 153] width 62 height 12
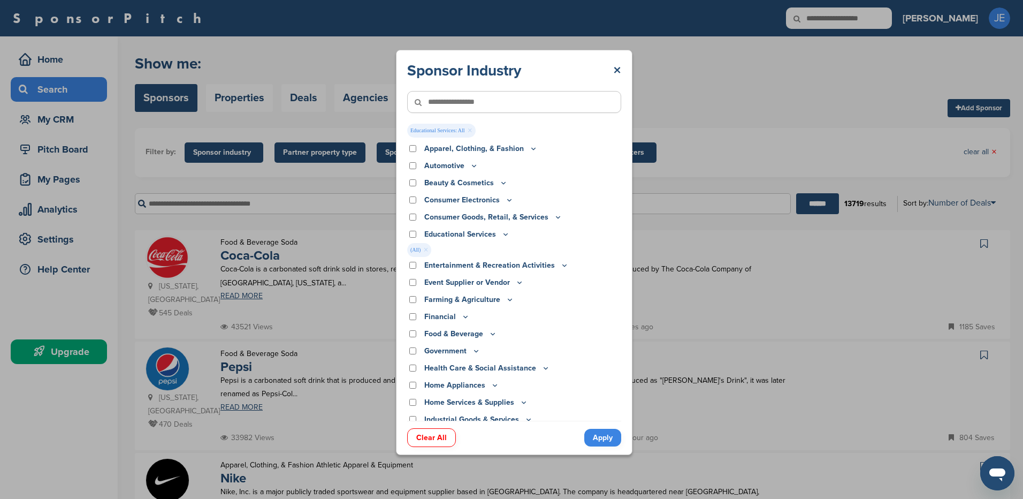
click at [614, 433] on link "Apply" at bounding box center [602, 438] width 37 height 18
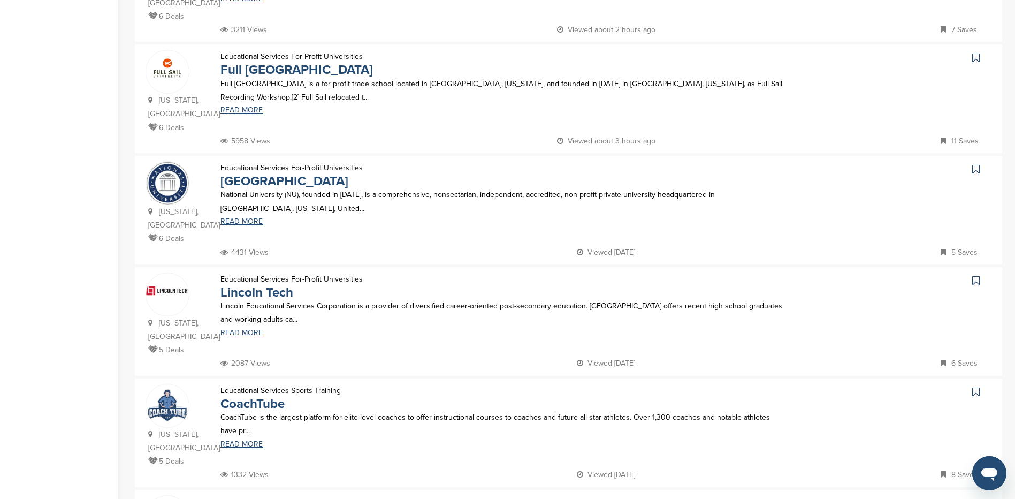
scroll to position [589, 0]
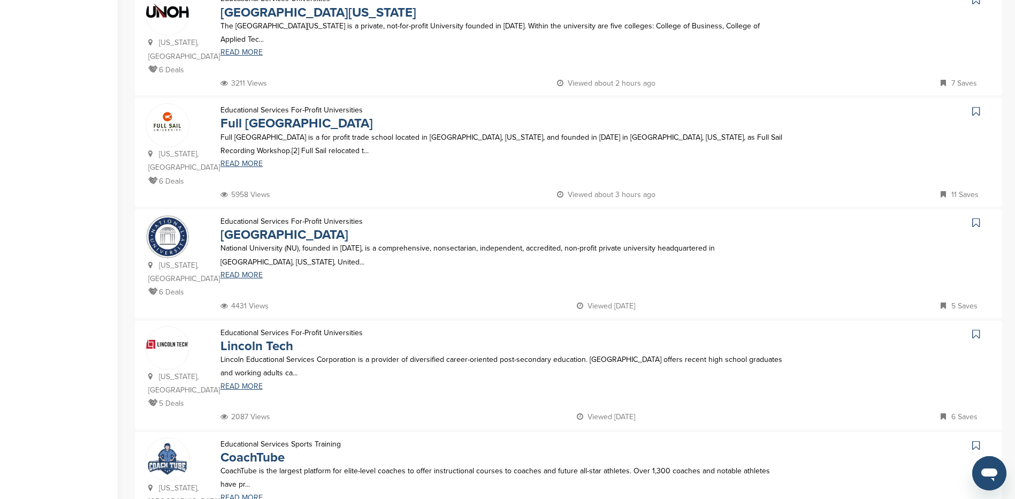
drag, startPoint x: 354, startPoint y: 181, endPoint x: 219, endPoint y: 182, distance: 134.3
click at [219, 215] on div "Educational Services For-Profit Universities National University" at bounding box center [292, 228] width 164 height 27
